Goal: Register for event/course

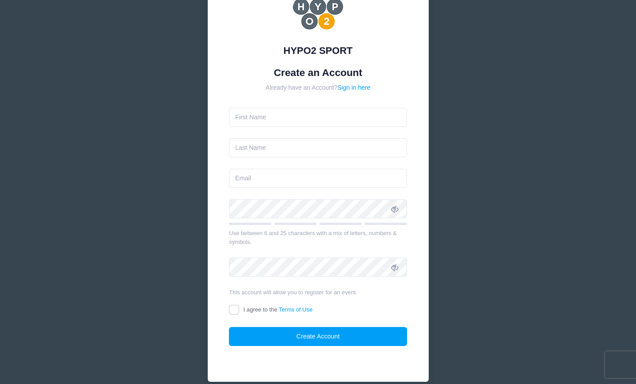
scroll to position [58, 0]
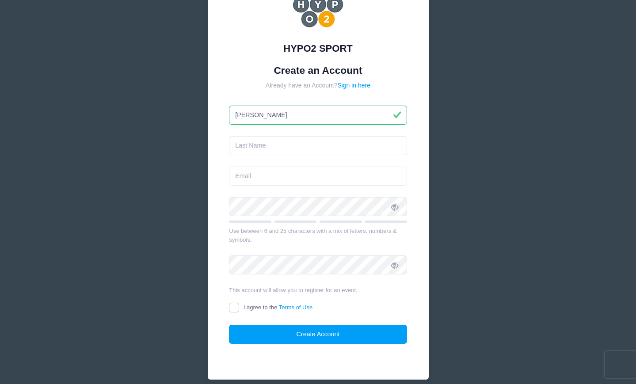
type input "[PERSON_NAME]"
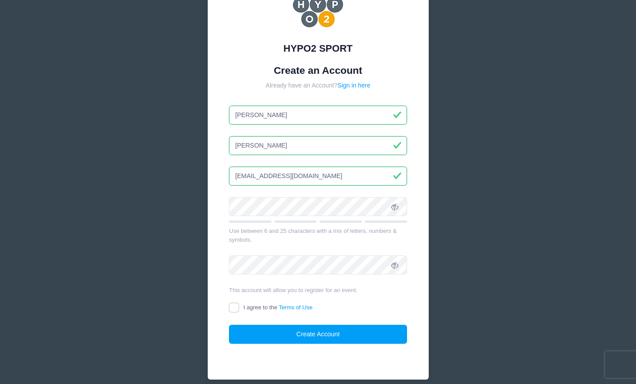
type input "[EMAIL_ADDRESS][DOMAIN_NAME]"
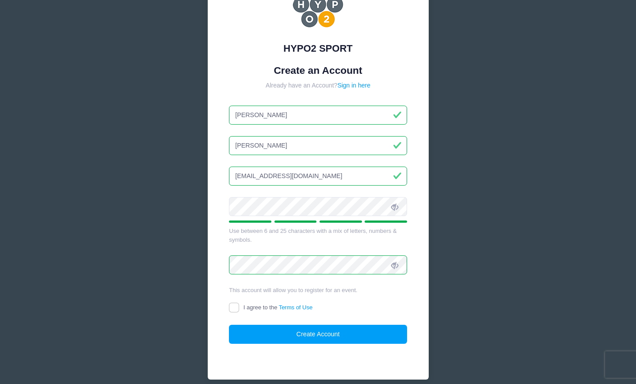
click at [233, 306] on input "I agree to the Terms of Use" at bounding box center [234, 308] width 10 height 10
checkbox input "true"
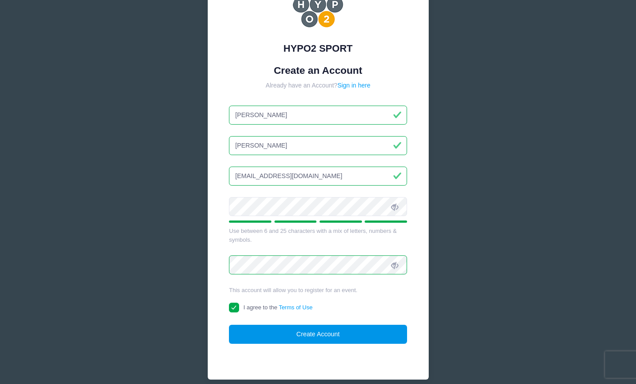
click at [335, 335] on button "Create Account" at bounding box center [318, 334] width 178 height 19
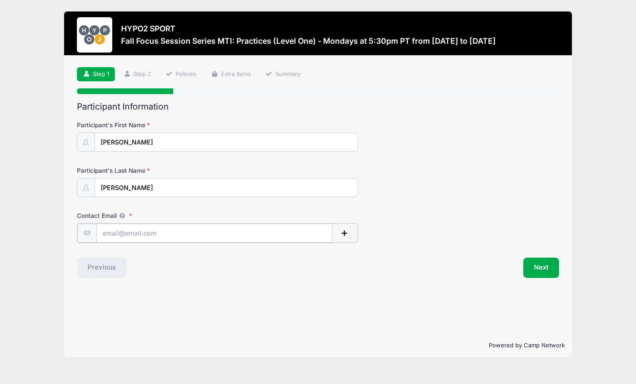
type input "[EMAIL_ADDRESS][DOMAIN_NAME]"
click at [346, 231] on span "button" at bounding box center [345, 233] width 8 height 6
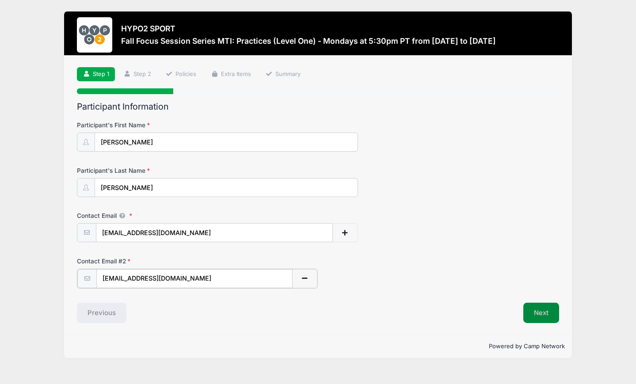
type input "[EMAIL_ADDRESS][DOMAIN_NAME]"
click at [543, 305] on button "Next" at bounding box center [541, 312] width 36 height 20
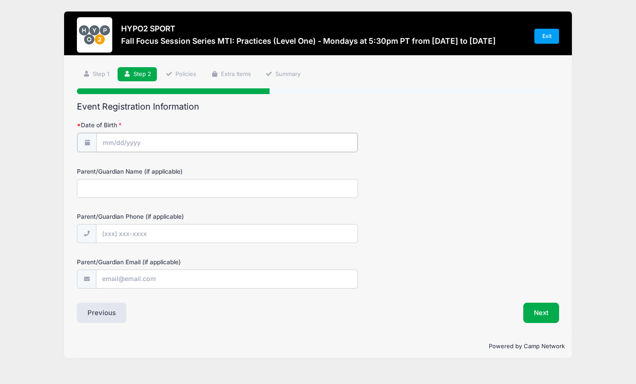
click at [113, 141] on input "Date of Birth" at bounding box center [226, 142] width 261 height 19
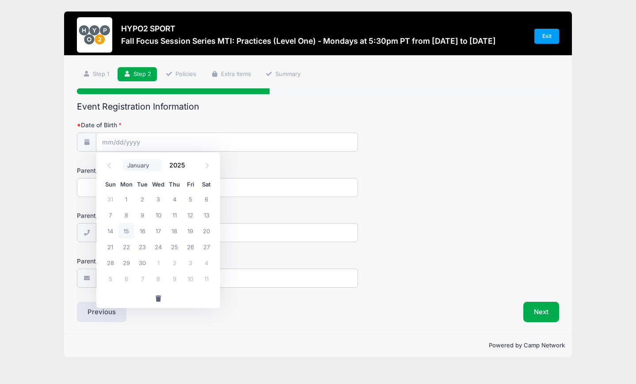
select select "3"
click at [143, 200] on span "1" at bounding box center [142, 199] width 16 height 16
type input "[DATE]"
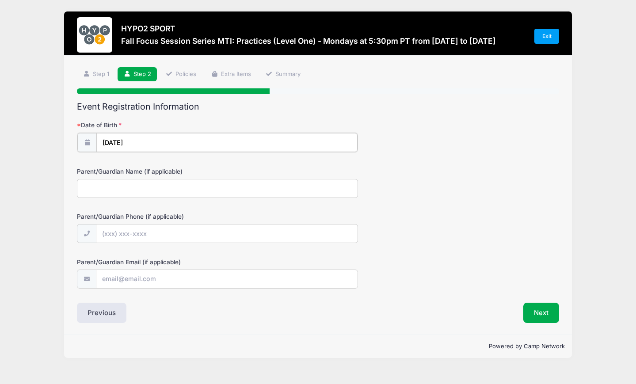
click at [142, 139] on input "[DATE]" at bounding box center [226, 142] width 261 height 19
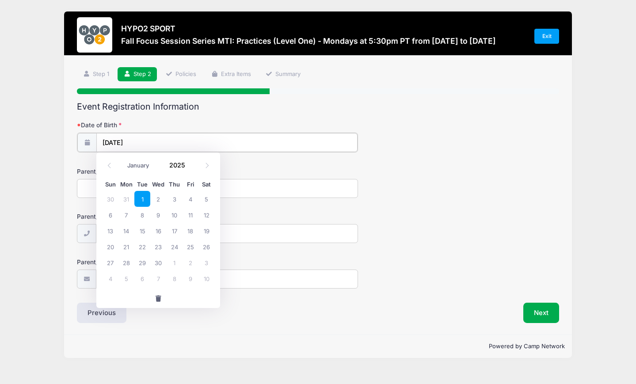
click at [140, 142] on input "[DATE]" at bounding box center [226, 142] width 261 height 19
click at [130, 141] on input "04/01/2025" at bounding box center [226, 142] width 261 height 19
click at [178, 168] on input "2025" at bounding box center [179, 164] width 29 height 13
click at [190, 168] on span at bounding box center [190, 168] width 6 height 7
click at [190, 162] on span at bounding box center [190, 161] width 6 height 7
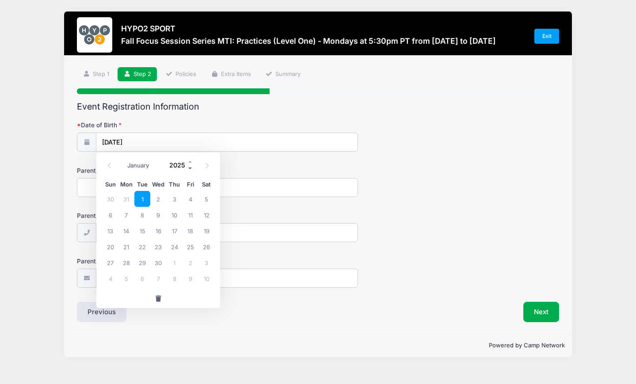
click at [191, 168] on span at bounding box center [190, 168] width 6 height 7
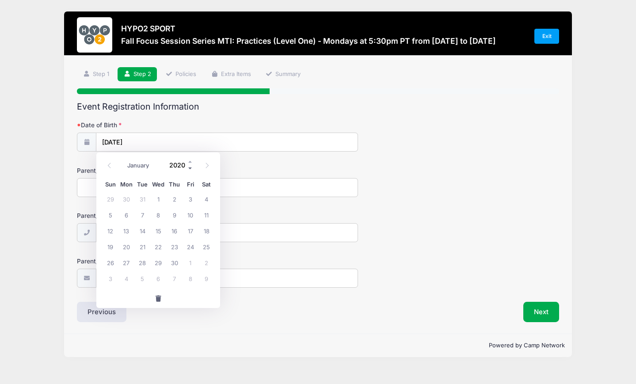
click at [191, 168] on span at bounding box center [190, 168] width 6 height 7
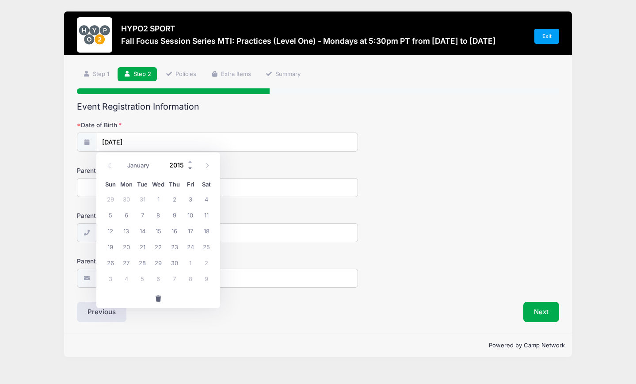
click at [191, 168] on span at bounding box center [190, 168] width 6 height 7
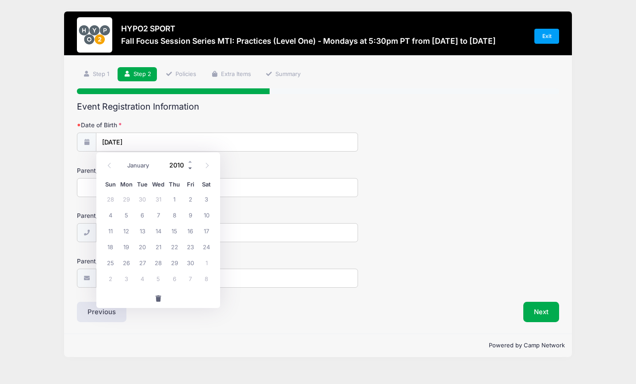
click at [191, 168] on span at bounding box center [190, 168] width 6 height 7
click at [274, 113] on div "Event Registration Information Date of Birth 04/01/2025 Parent/Guardian Name (i…" at bounding box center [318, 212] width 482 height 221
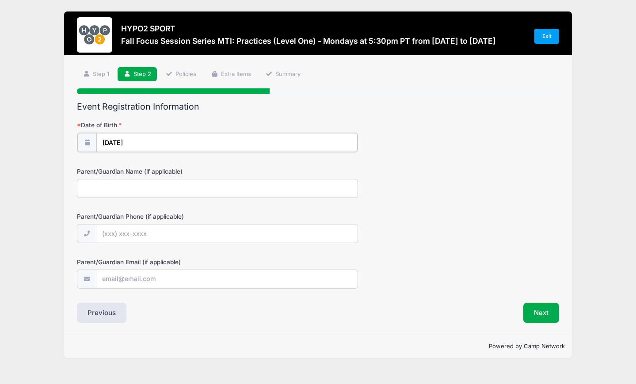
click at [144, 140] on input "04/01/2025" at bounding box center [226, 142] width 261 height 19
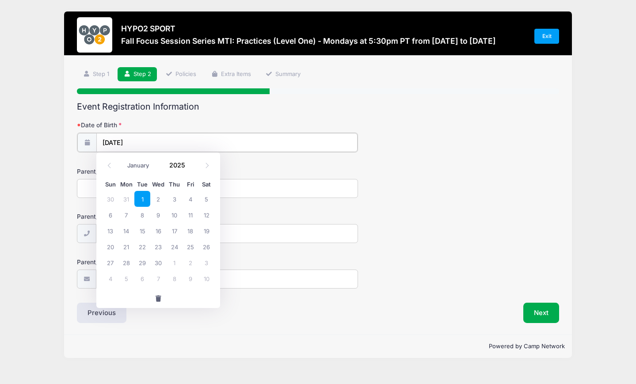
click at [137, 142] on input "04/01/2025" at bounding box center [226, 142] width 261 height 19
click at [179, 170] on input "2025" at bounding box center [179, 164] width 29 height 13
click at [190, 166] on span at bounding box center [190, 168] width 6 height 7
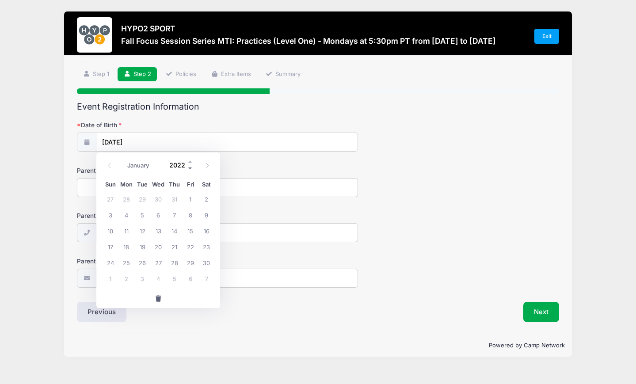
click at [190, 166] on span at bounding box center [190, 168] width 6 height 7
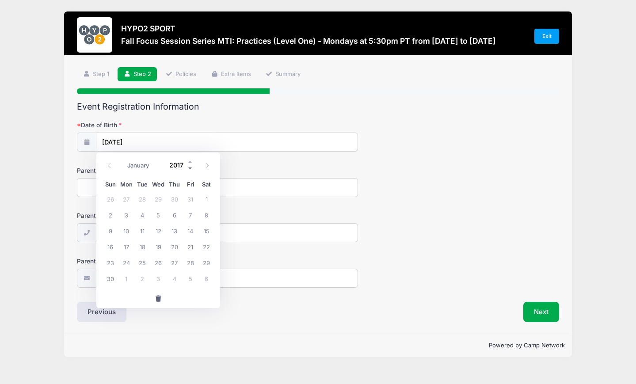
click at [190, 166] on span at bounding box center [190, 168] width 6 height 7
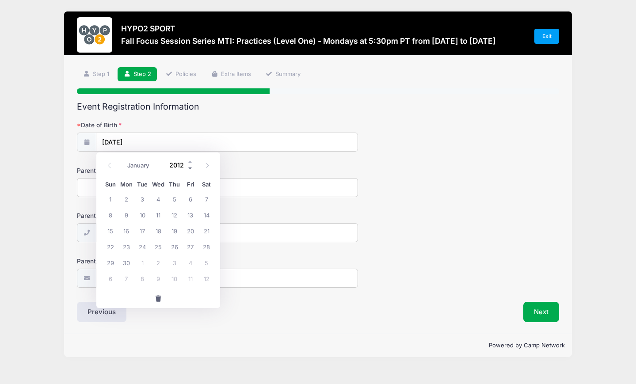
click at [190, 166] on span at bounding box center [190, 168] width 6 height 7
type input "2009"
click at [173, 165] on input "2009" at bounding box center [179, 164] width 29 height 13
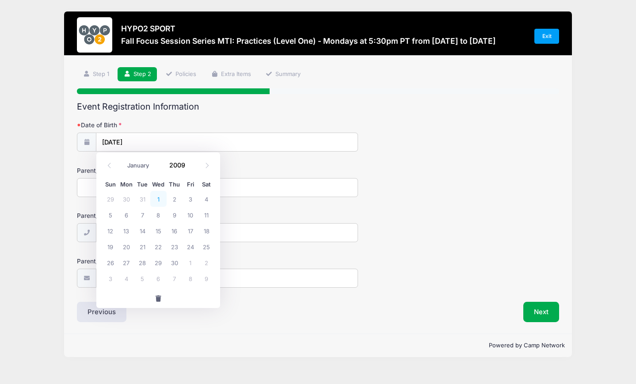
click at [156, 194] on span "1" at bounding box center [158, 199] width 16 height 16
type input "[DATE]"
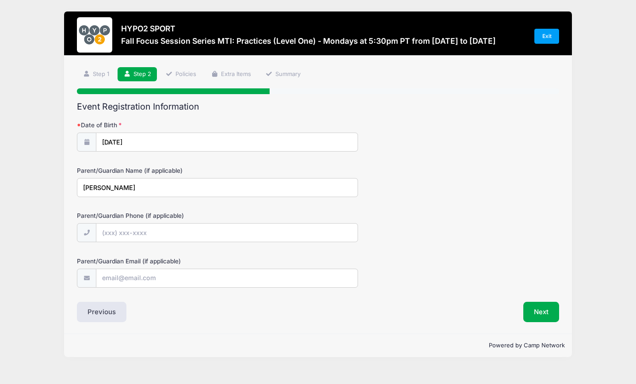
type input "[PERSON_NAME]"
type input "[PHONE_NUMBER]"
type input "[EMAIL_ADDRESS][DOMAIN_NAME]"
click at [543, 309] on button "Next" at bounding box center [541, 312] width 36 height 20
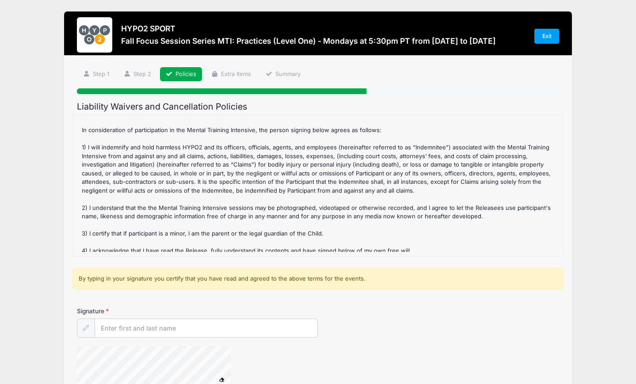
scroll to position [44, 0]
click at [131, 331] on input "Signature" at bounding box center [206, 328] width 222 height 19
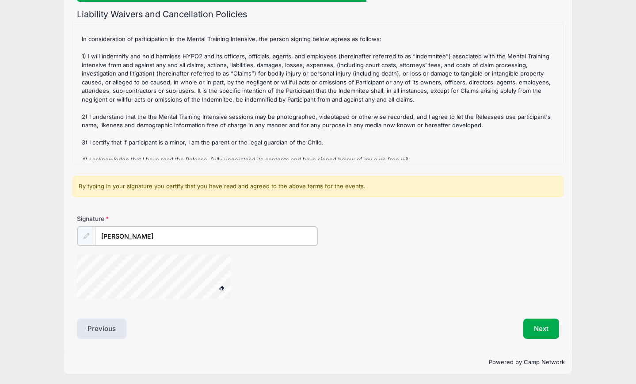
scroll to position [92, 0]
type input "[PERSON_NAME]"
click at [224, 286] on span at bounding box center [222, 288] width 6 height 5
click at [211, 299] on div at bounding box center [165, 278] width 177 height 47
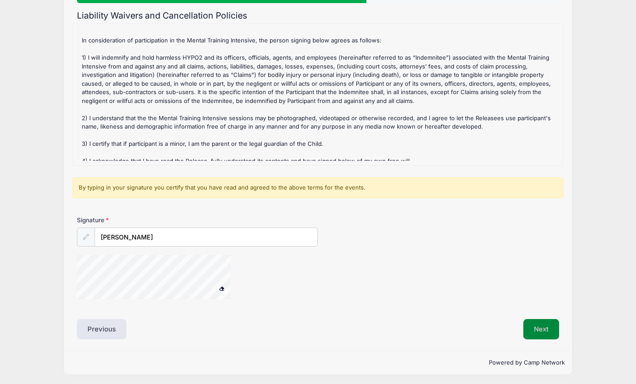
click at [541, 320] on button "Next" at bounding box center [541, 329] width 36 height 20
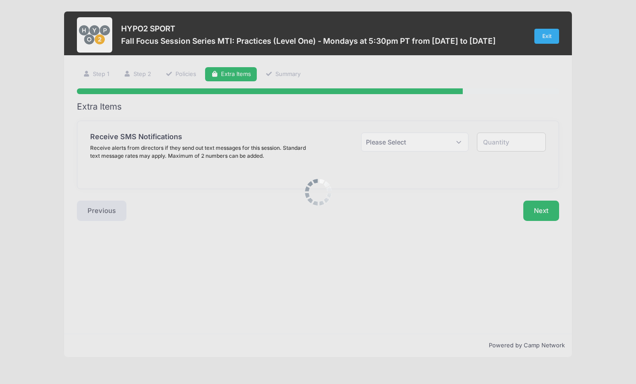
scroll to position [0, 0]
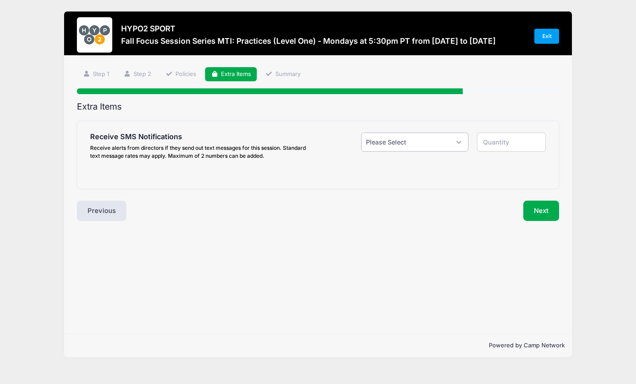
select select "1"
type input "1"
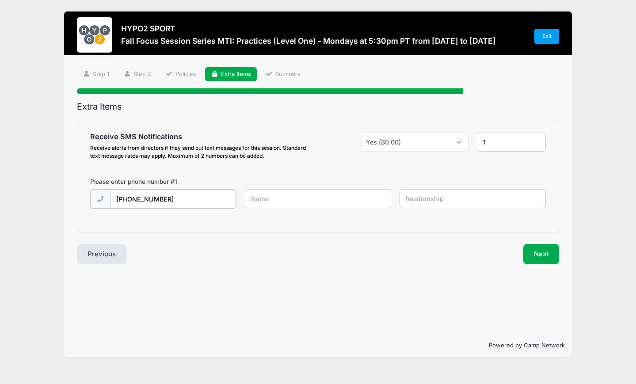
type input "[PHONE_NUMBER]"
type input "Darcey Cuick"
click at [437, 196] on input "text" at bounding box center [473, 198] width 146 height 19
type input "mom"
click at [538, 144] on input "0" at bounding box center [511, 142] width 69 height 19
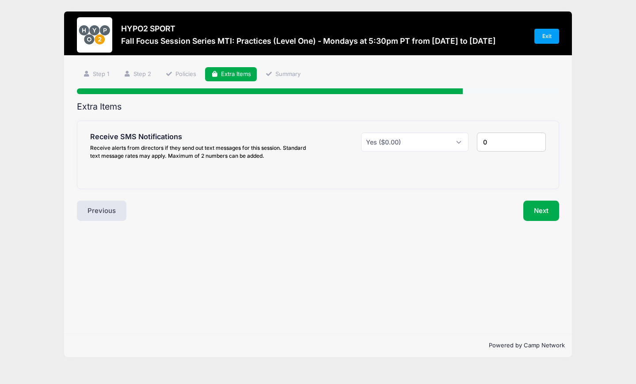
click at [534, 143] on input "0" at bounding box center [511, 142] width 69 height 19
click at [535, 137] on input "1" at bounding box center [511, 142] width 69 height 19
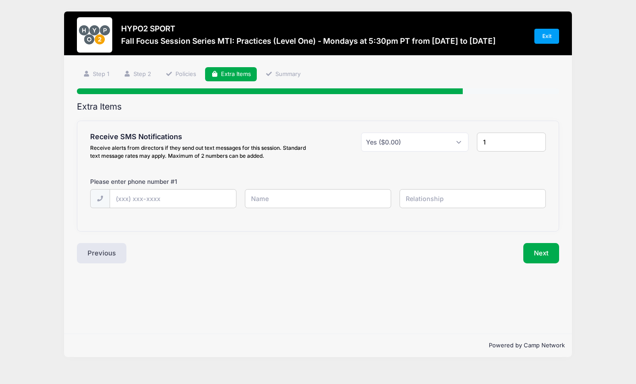
type input "2"
click at [535, 137] on input "2" at bounding box center [511, 142] width 69 height 19
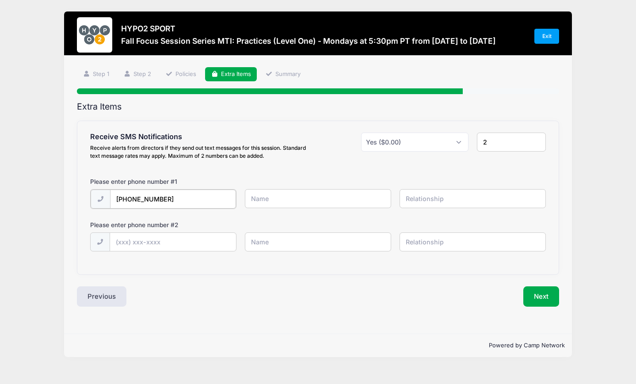
type input "[PHONE_NUMBER]"
type input "[PERSON_NAME]"
click at [455, 198] on input "text" at bounding box center [473, 198] width 146 height 19
type input "mom"
type input "(413) 230-1051"
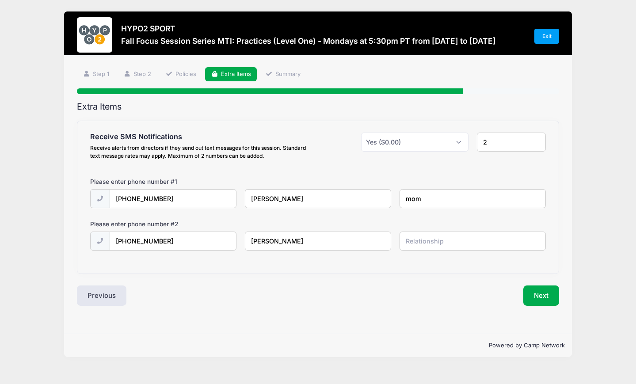
type input "[PERSON_NAME]"
click at [446, 243] on input "text" at bounding box center [473, 241] width 146 height 19
type input "self"
click at [542, 291] on button "Next" at bounding box center [541, 296] width 36 height 20
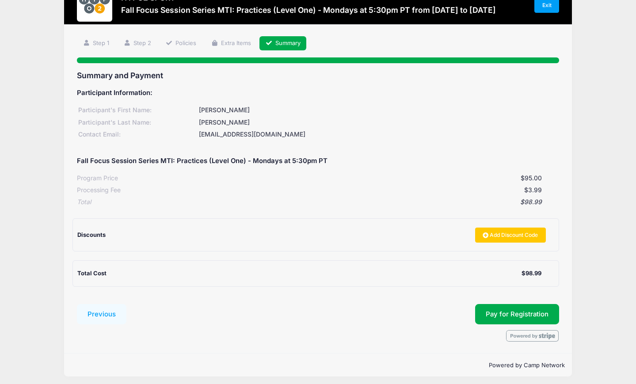
scroll to position [31, 0]
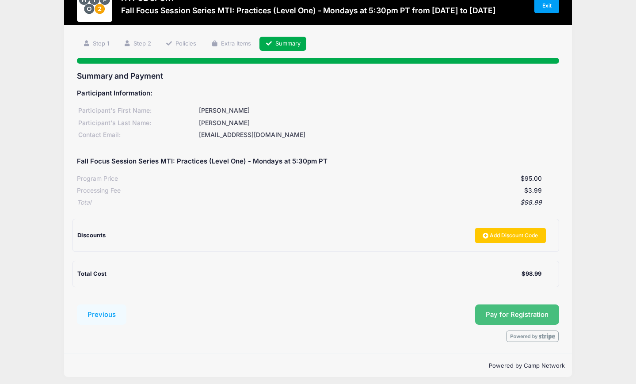
click at [540, 310] on button "Pay for Registration" at bounding box center [517, 315] width 84 height 20
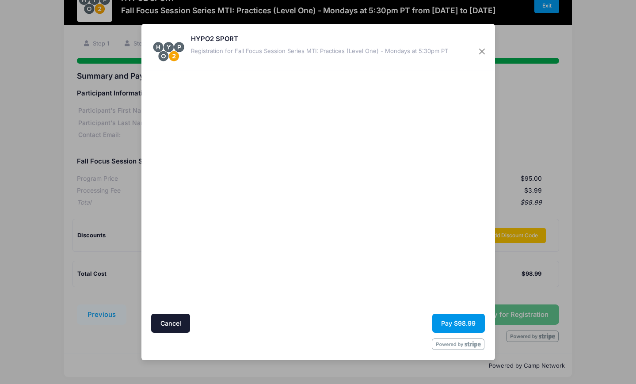
click at [466, 324] on button "Pay $98.99" at bounding box center [458, 323] width 53 height 19
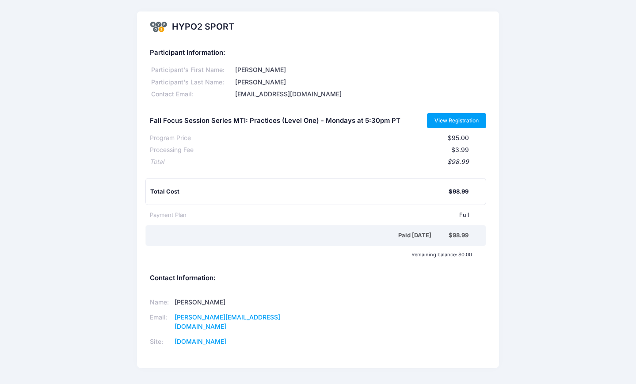
click at [473, 117] on link "View Registration" at bounding box center [457, 120] width 60 height 15
click at [466, 118] on link "View Registration" at bounding box center [457, 120] width 60 height 15
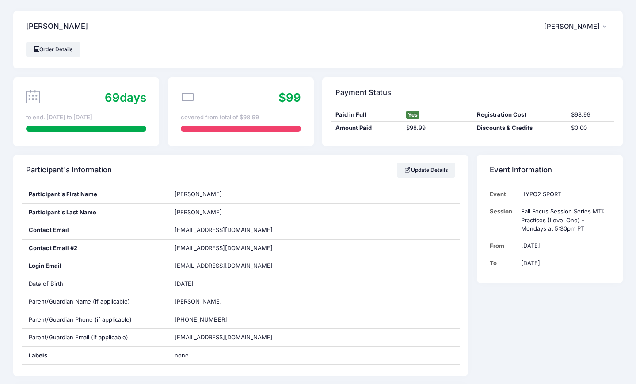
click at [605, 27] on icon "button" at bounding box center [606, 27] width 7 height 0
click at [287, 40] on div "Cusick, Calvin CC Calvin Cusick My Account Logout" at bounding box center [318, 26] width 610 height 31
